Goal: Task Accomplishment & Management: Use online tool/utility

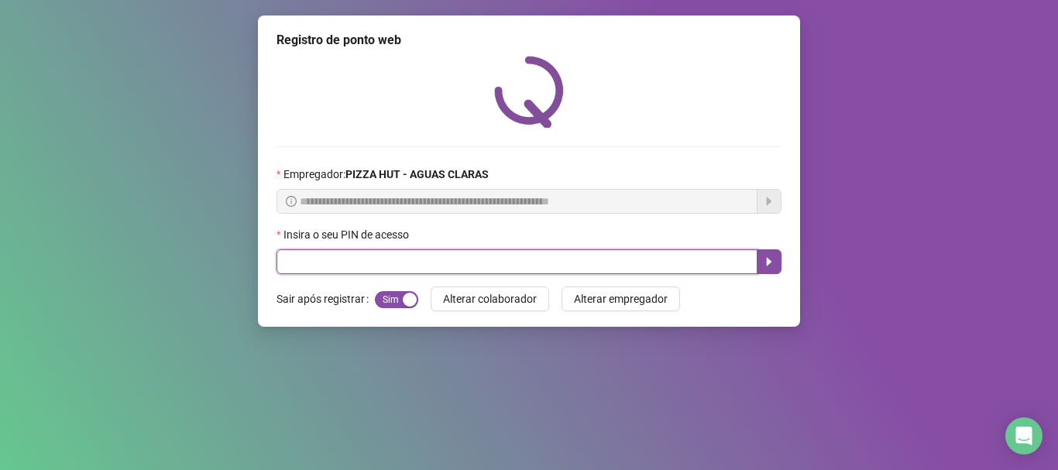
click at [417, 259] on input "text" at bounding box center [516, 261] width 481 height 25
type input "*****"
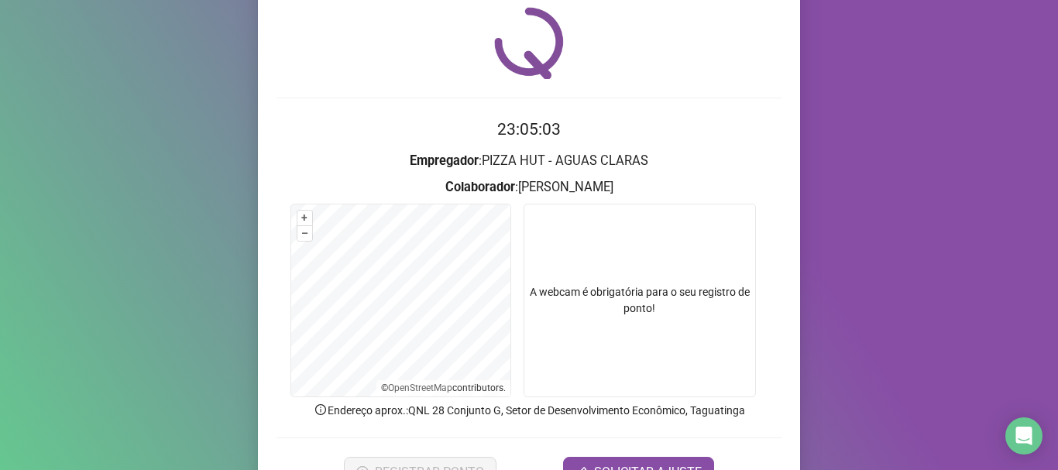
scroll to position [135, 0]
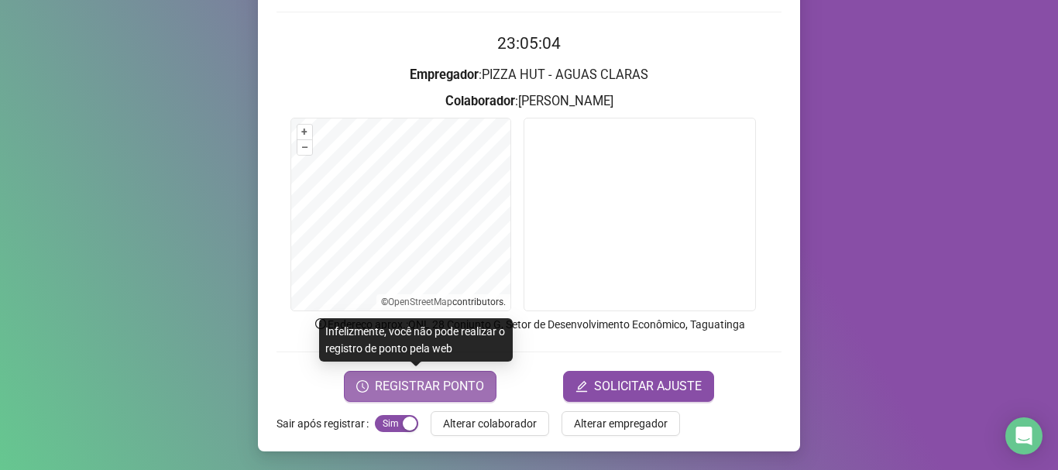
click at [396, 385] on span "REGISTRAR PONTO" at bounding box center [429, 386] width 109 height 19
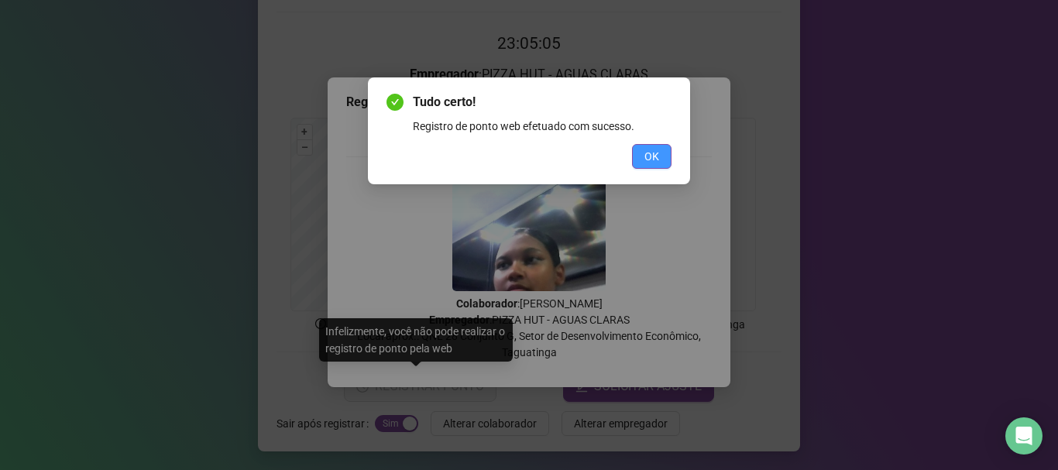
click at [650, 160] on span "OK" at bounding box center [651, 156] width 15 height 17
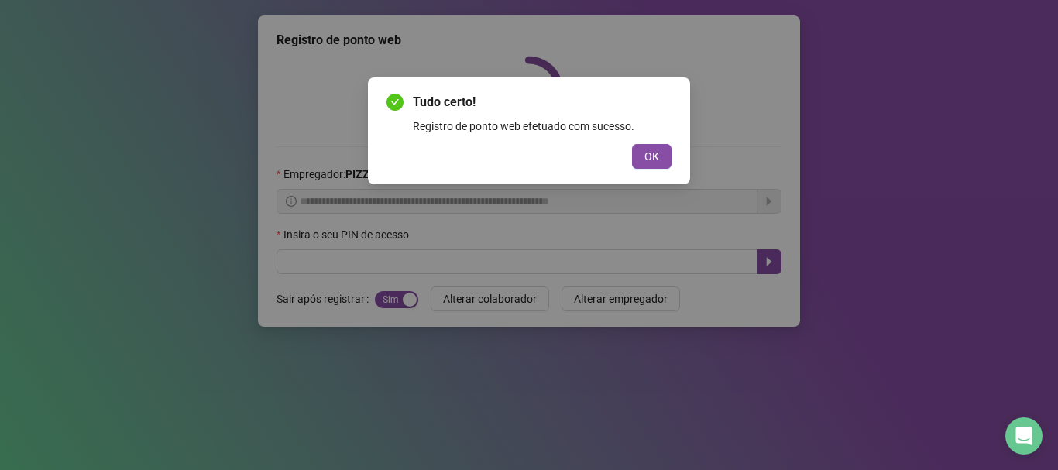
scroll to position [0, 0]
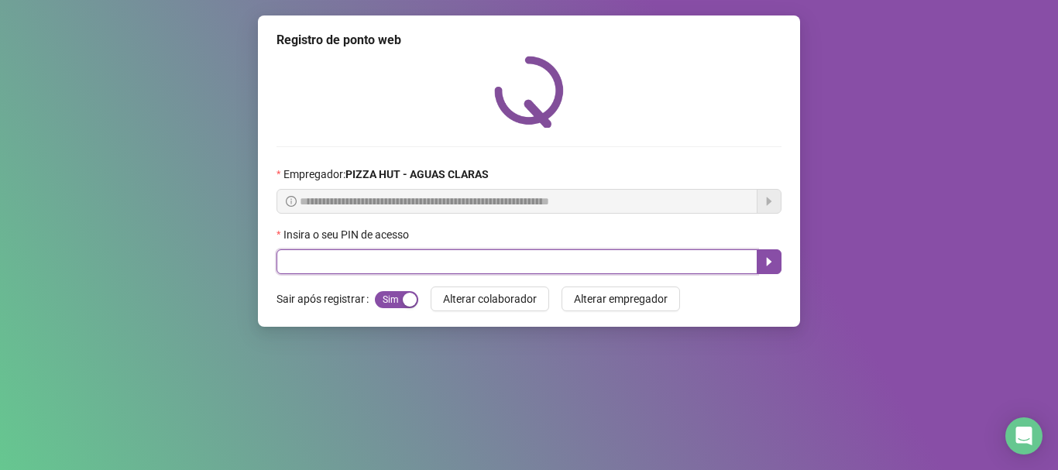
click at [537, 265] on input "text" at bounding box center [516, 261] width 481 height 25
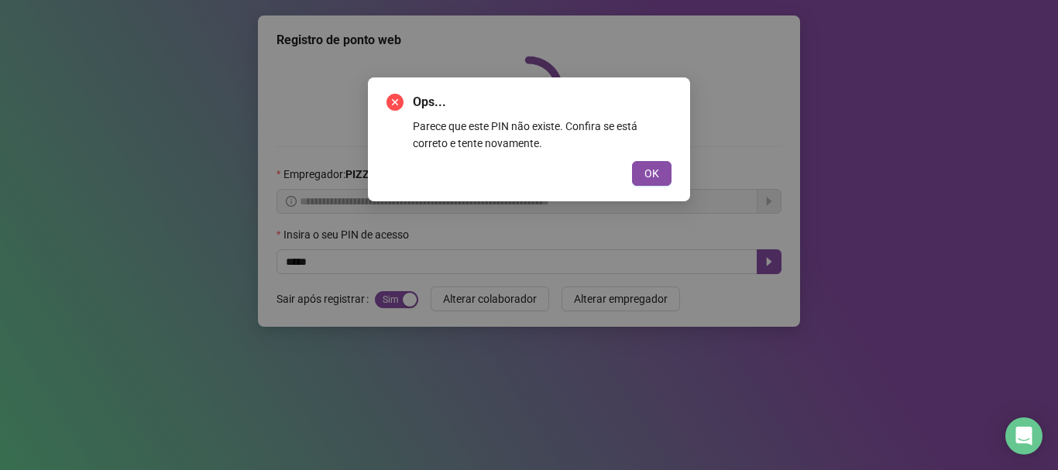
click at [648, 186] on div "Ops... Parece que este PIN não existe. Confira se está correto e tente novament…" at bounding box center [529, 139] width 322 height 124
click at [660, 174] on button "OK" at bounding box center [651, 173] width 39 height 25
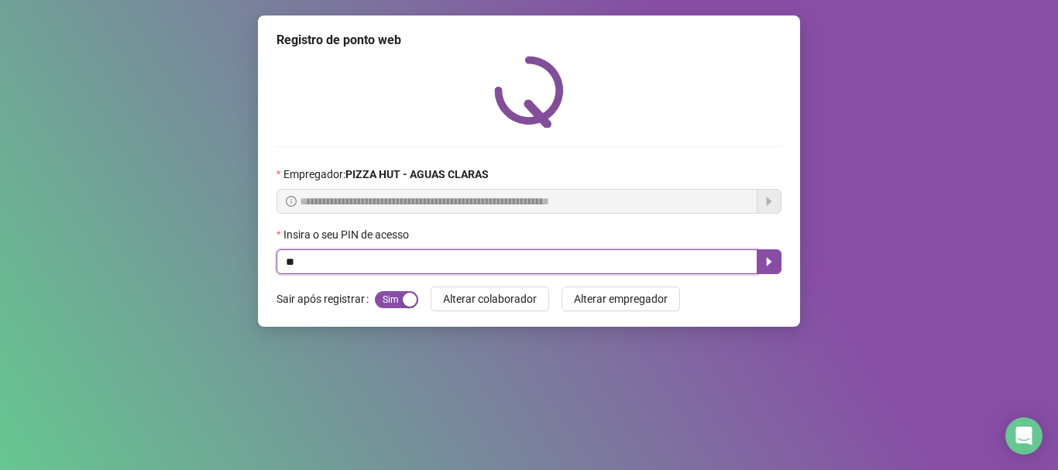
type input "*"
type input "*****"
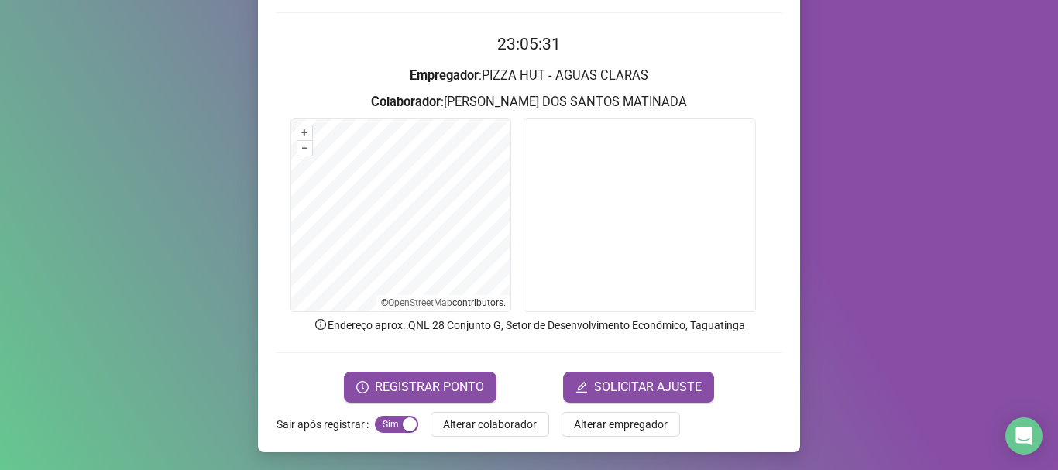
scroll to position [135, 0]
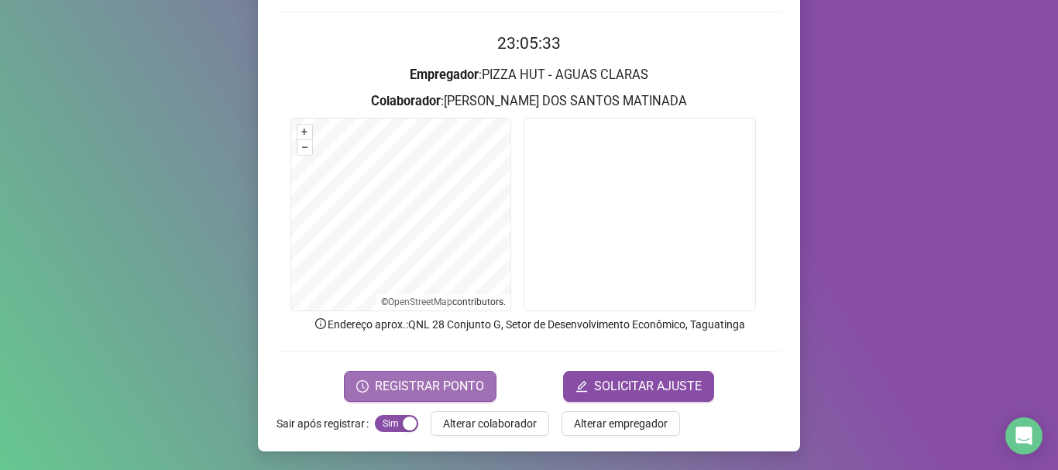
click at [425, 385] on span "REGISTRAR PONTO" at bounding box center [429, 386] width 109 height 19
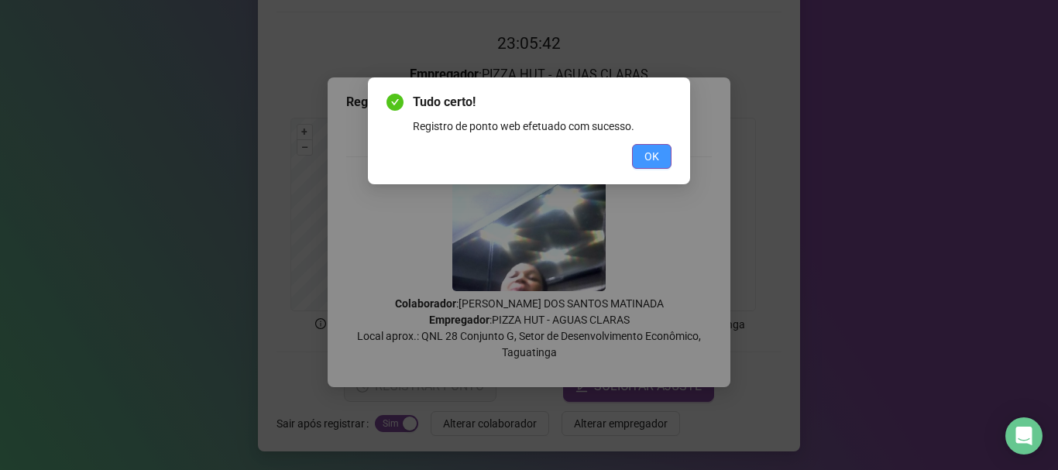
click at [647, 153] on span "OK" at bounding box center [651, 156] width 15 height 17
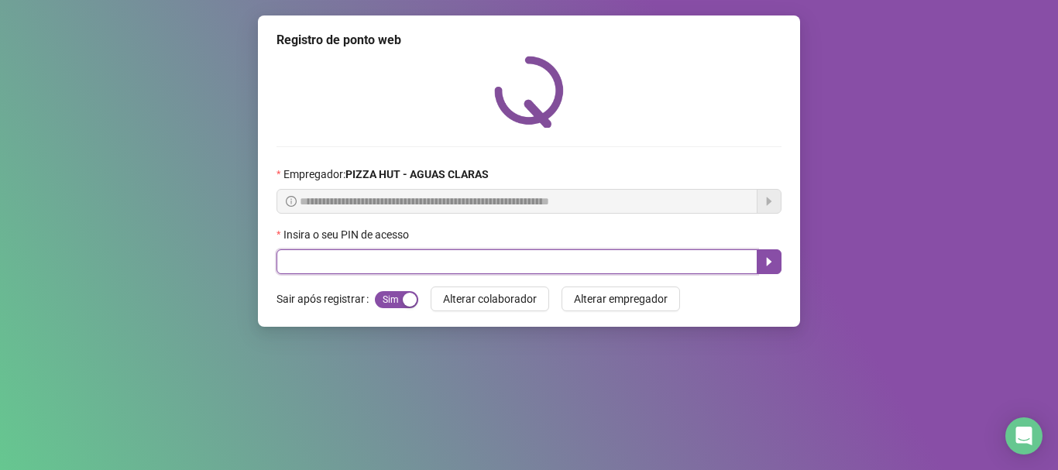
click at [543, 262] on input "text" at bounding box center [516, 261] width 481 height 25
type input "*****"
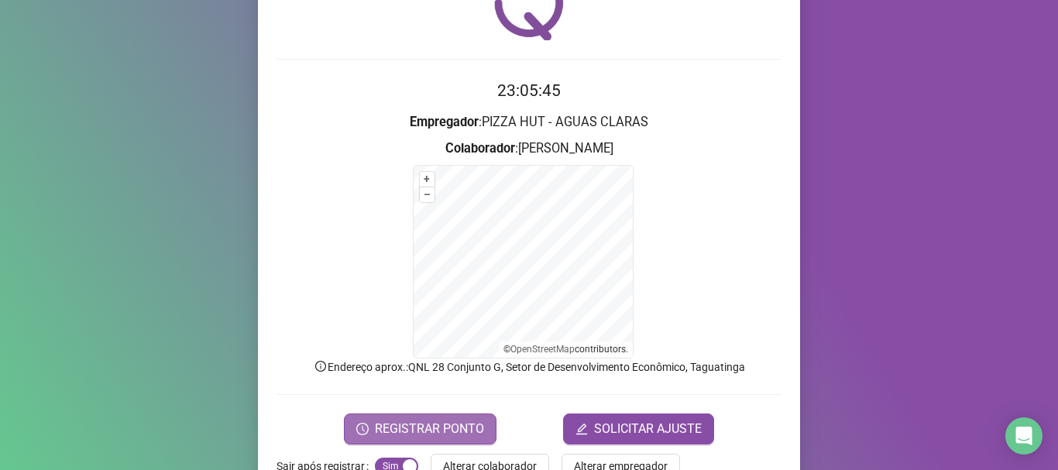
scroll to position [130, 0]
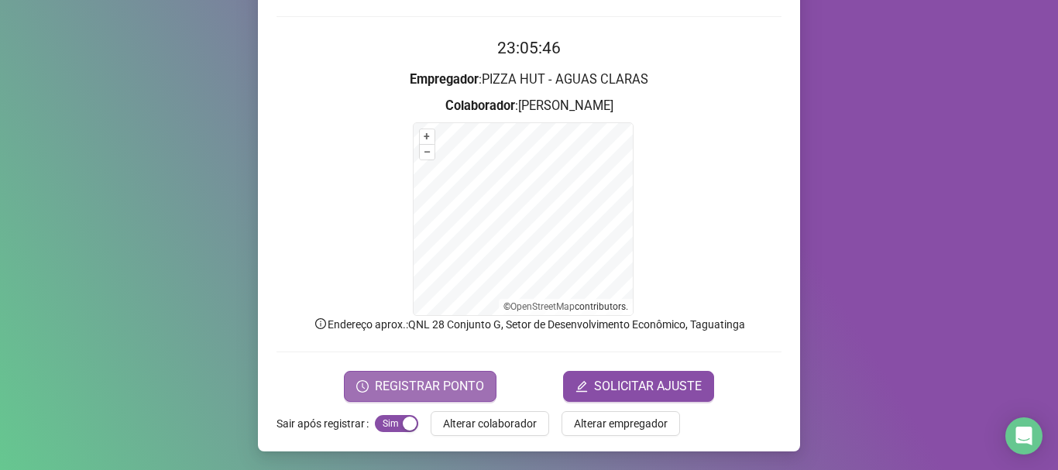
click at [360, 393] on button "REGISTRAR PONTO" at bounding box center [420, 386] width 153 height 31
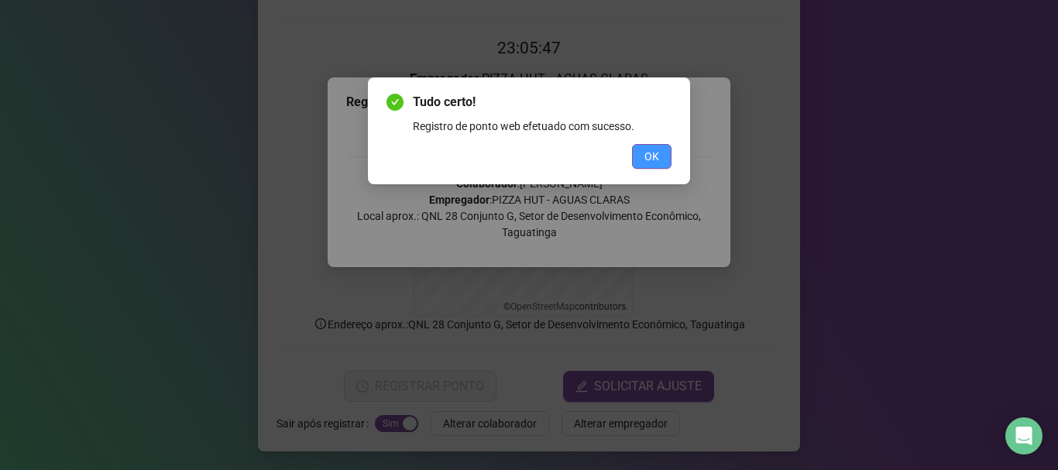
click at [657, 160] on span "OK" at bounding box center [651, 156] width 15 height 17
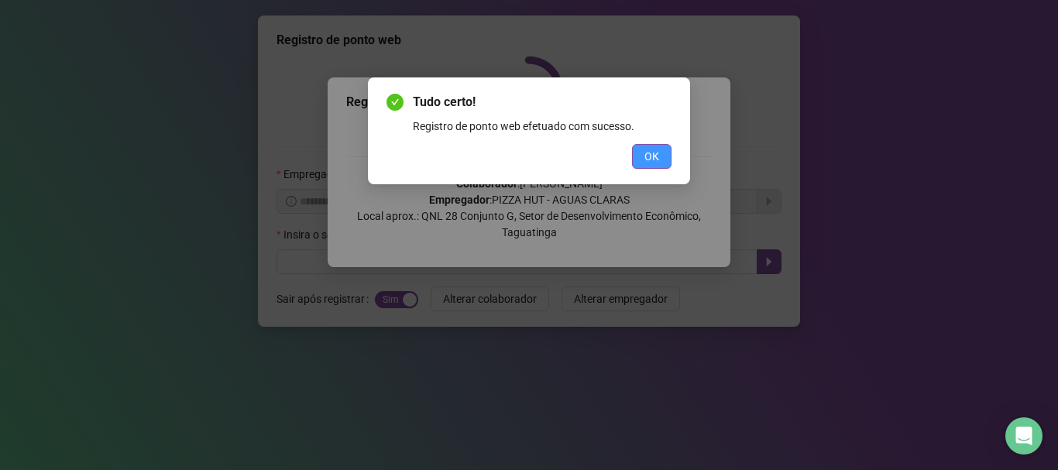
scroll to position [0, 0]
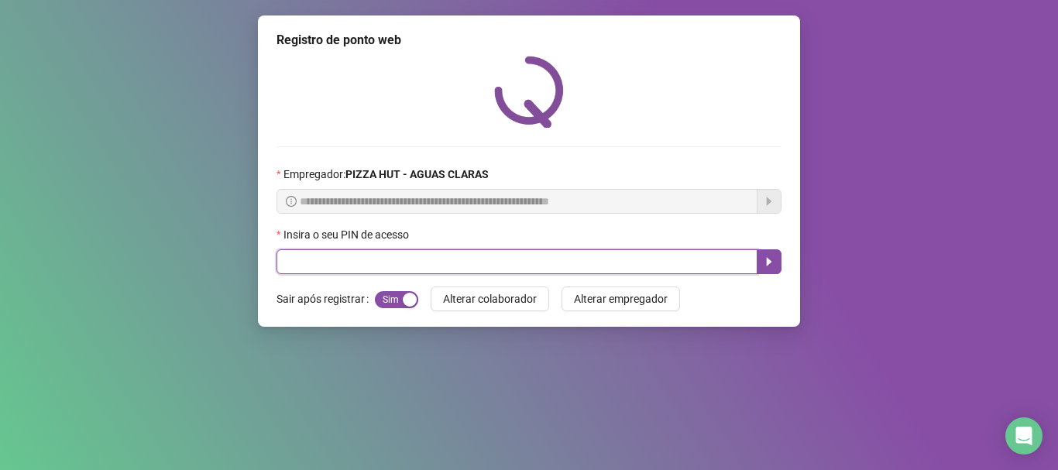
click at [436, 259] on input "text" at bounding box center [516, 261] width 481 height 25
type input "*****"
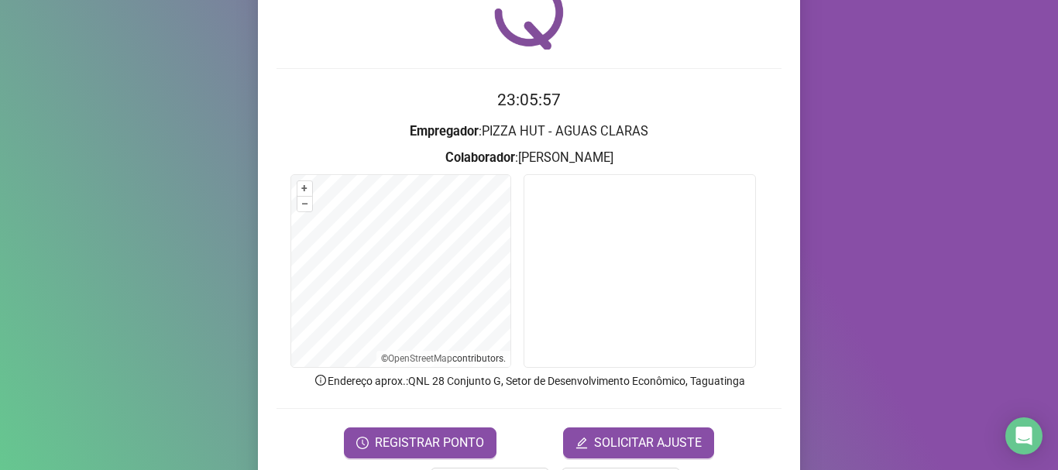
scroll to position [135, 0]
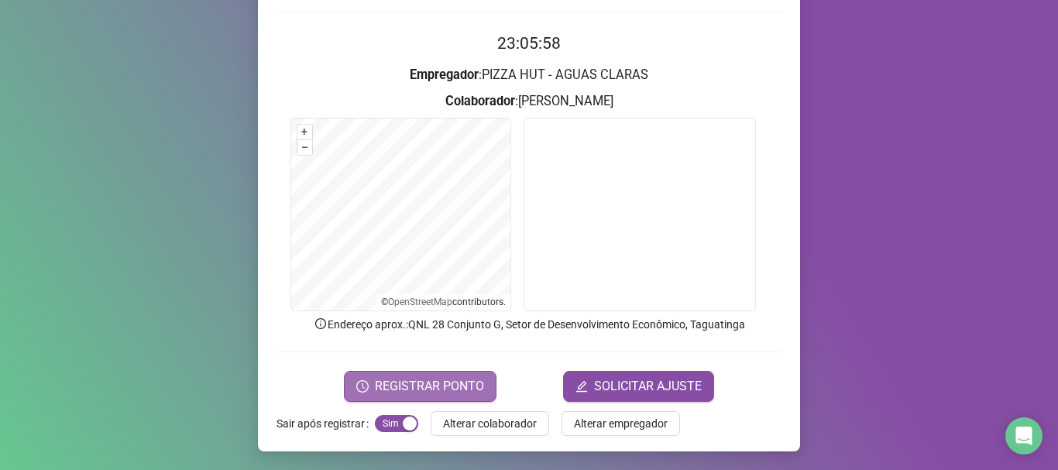
click at [443, 373] on button "REGISTRAR PONTO" at bounding box center [420, 386] width 153 height 31
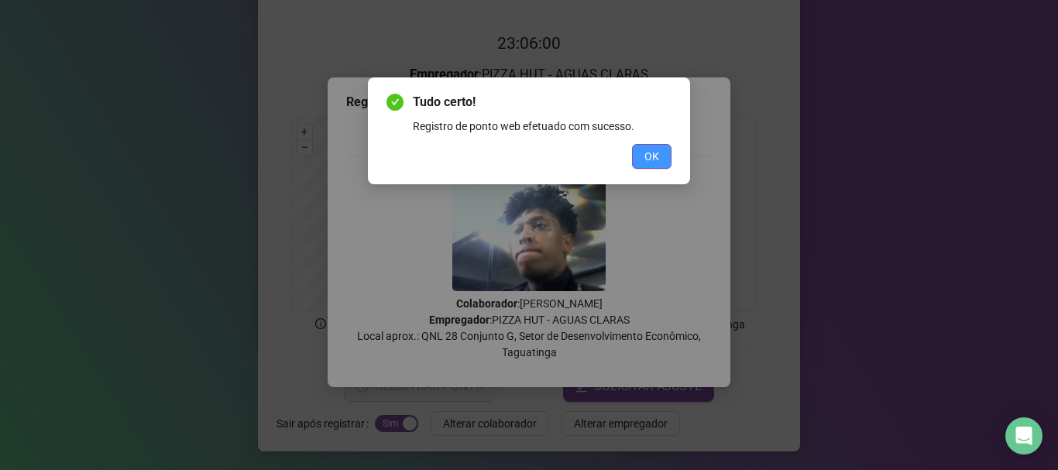
click at [667, 161] on button "OK" at bounding box center [651, 156] width 39 height 25
